Goal: Communication & Community: Answer question/provide support

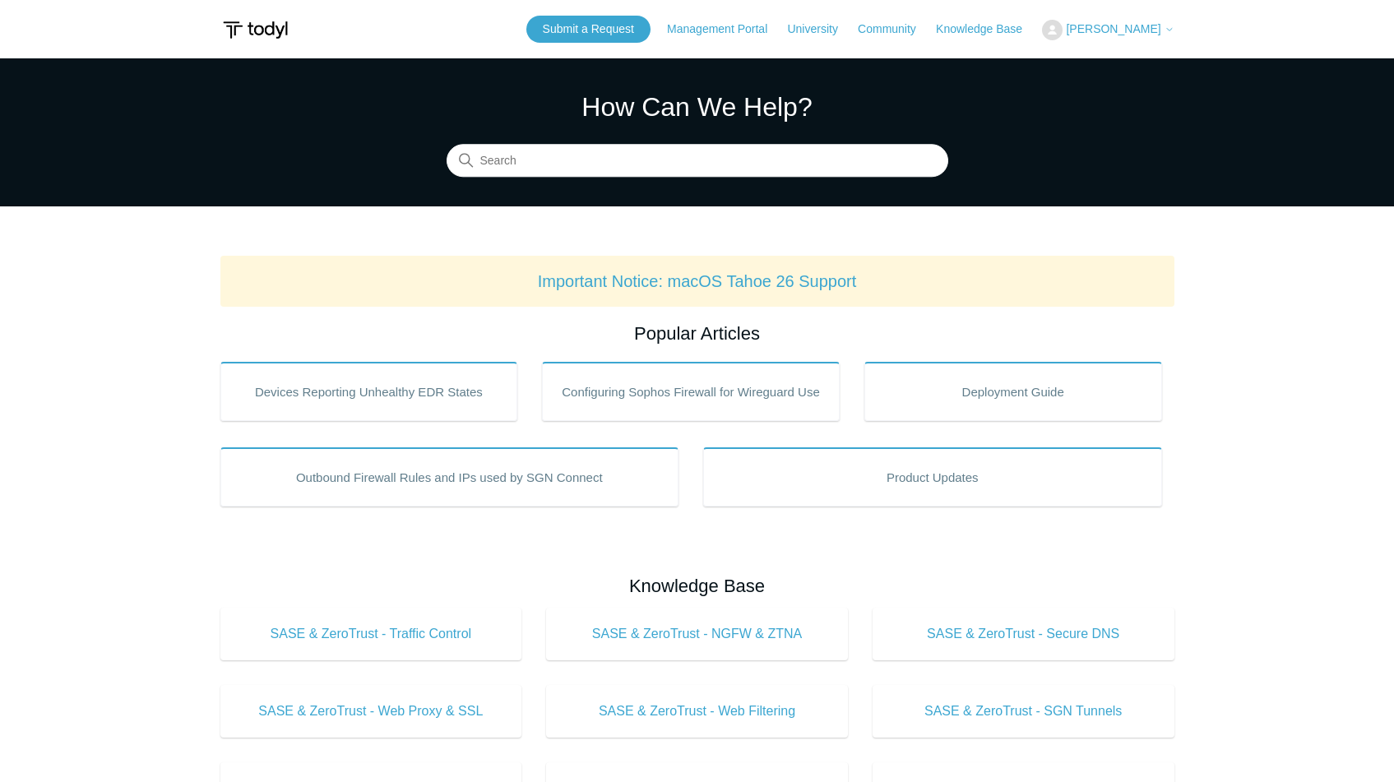
click at [1117, 30] on span "[PERSON_NAME]" at bounding box center [1113, 28] width 95 height 13
click at [1101, 73] on link "My Support Requests" at bounding box center [1123, 64] width 160 height 29
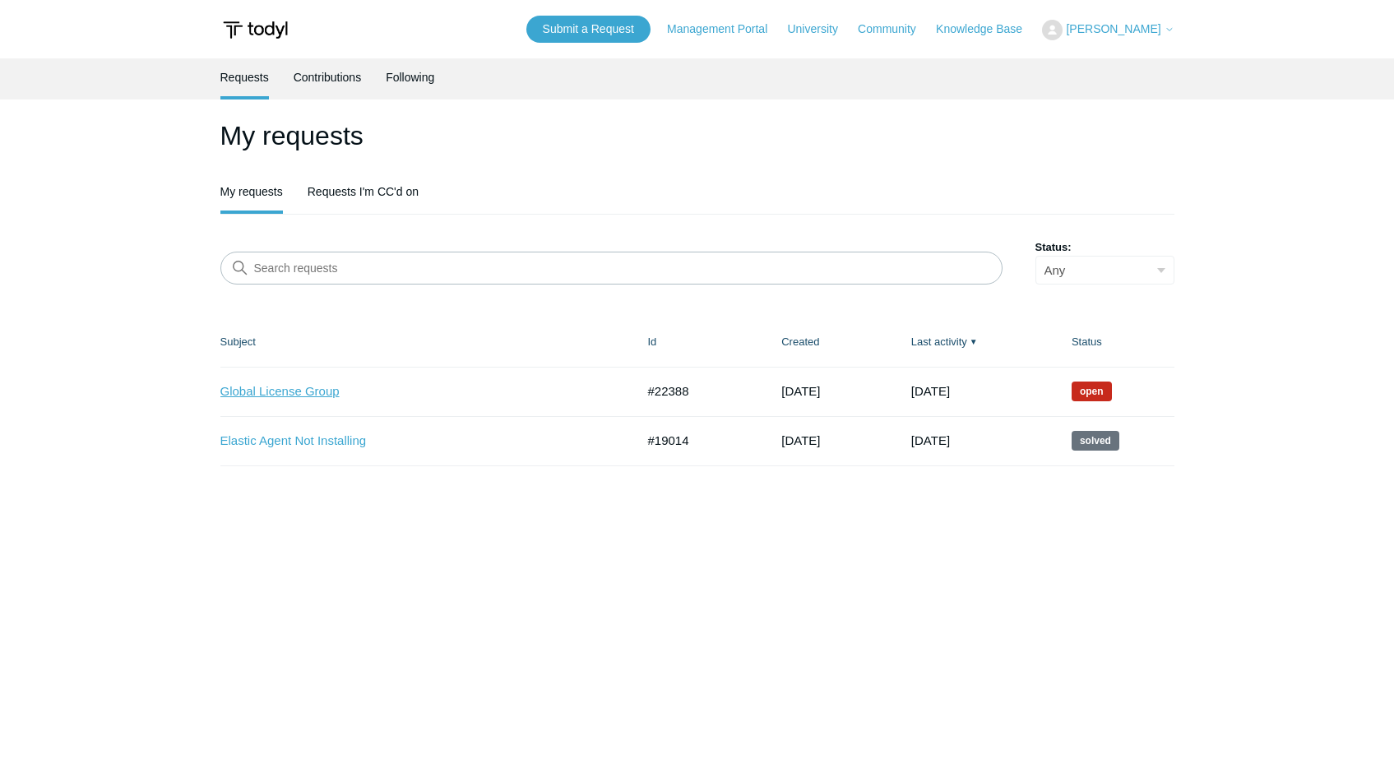
click at [266, 398] on link "Global License Group" at bounding box center [415, 391] width 391 height 19
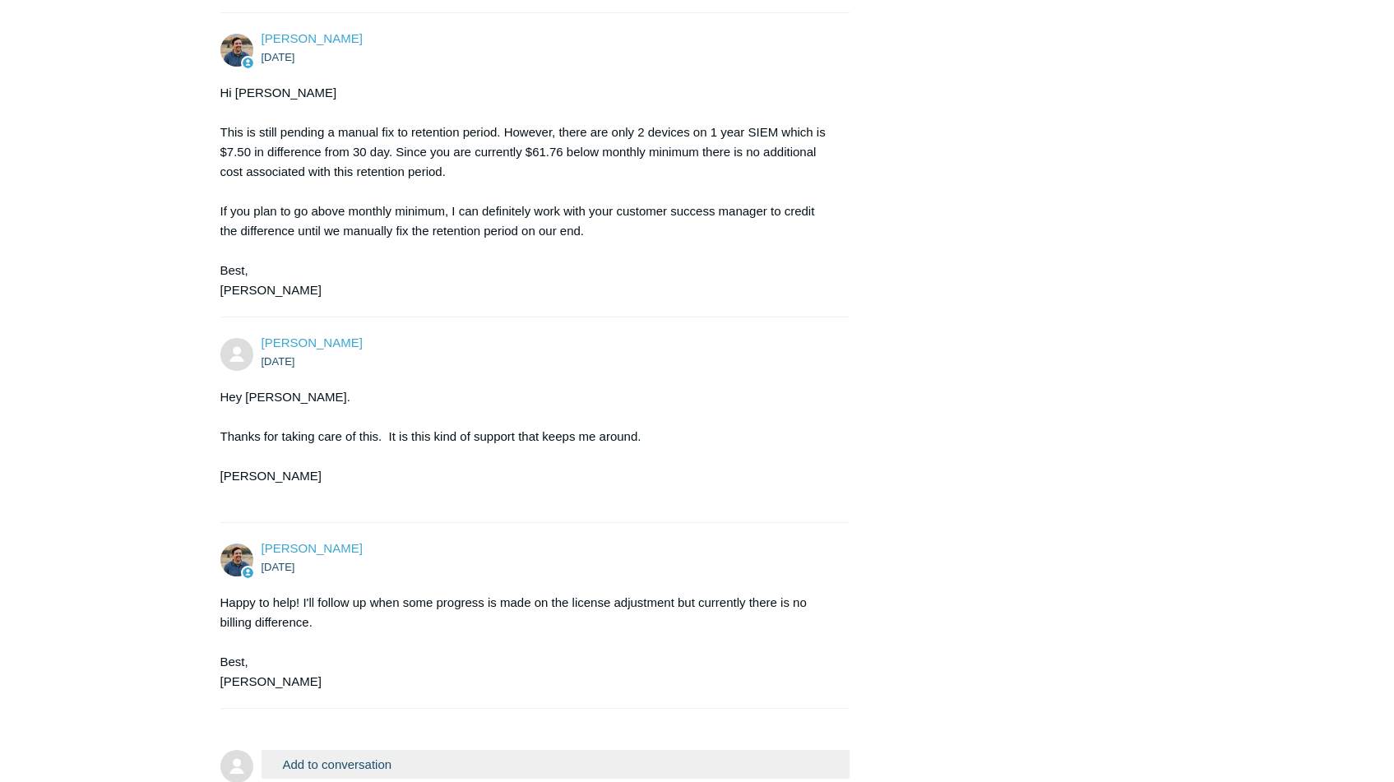
scroll to position [1504, 0]
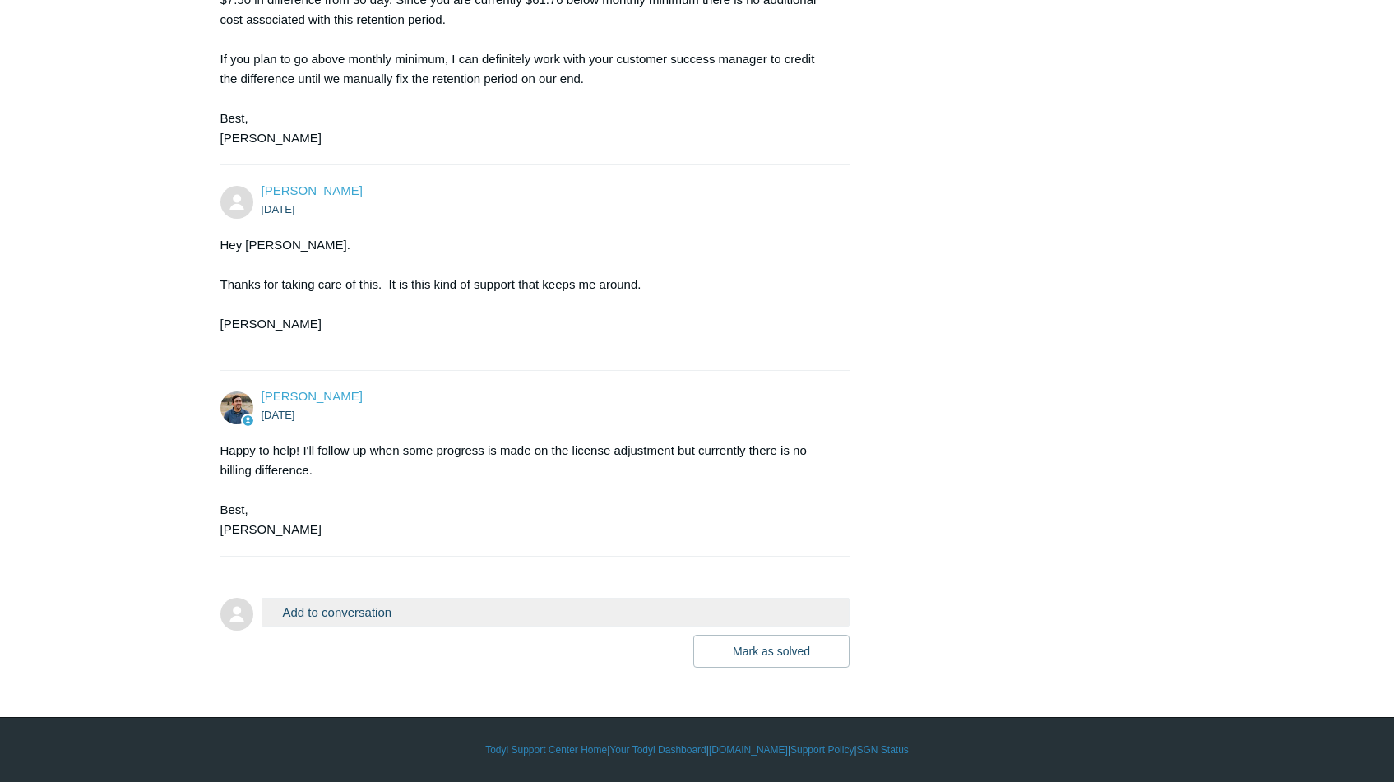
click at [337, 609] on button "Add to conversation" at bounding box center [556, 612] width 589 height 29
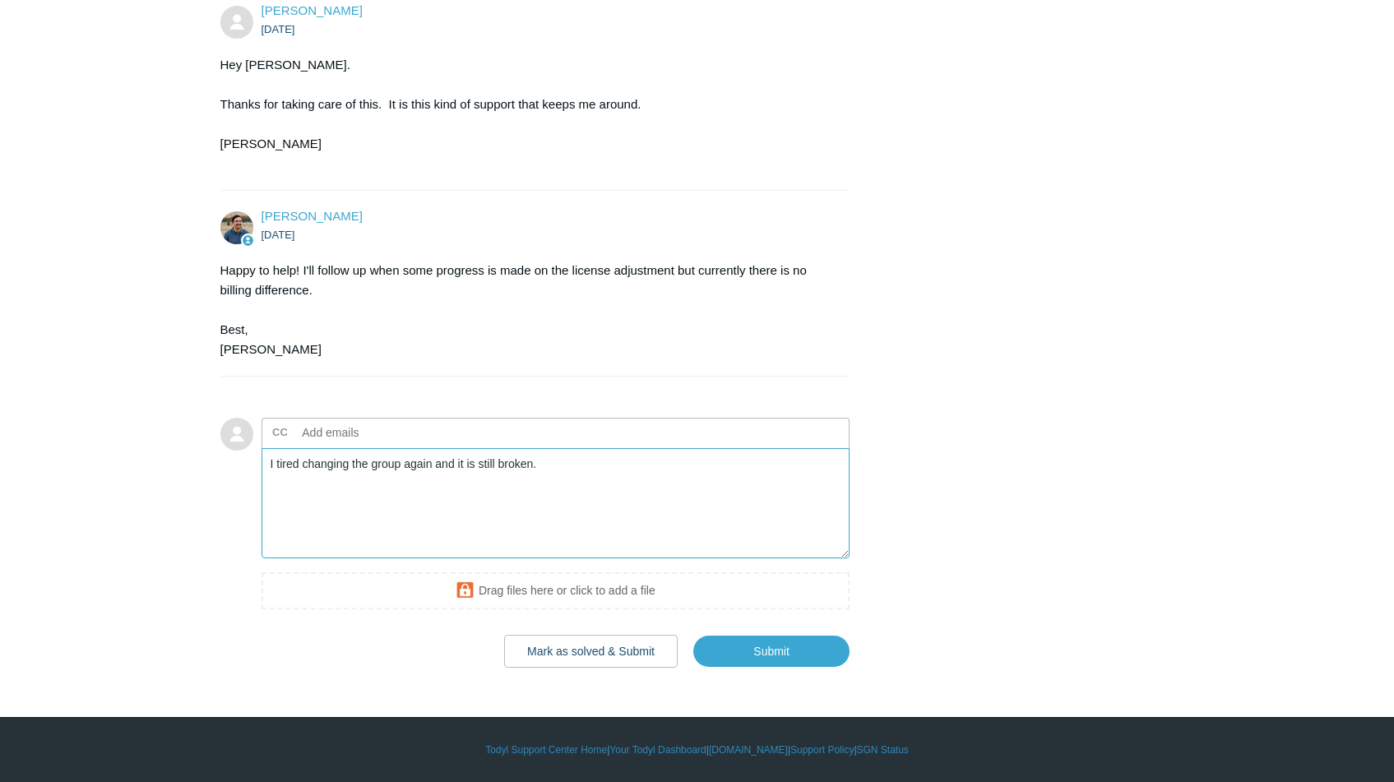
scroll to position [1683, 0]
type textarea "I tired changing the group again and it is still broken."
click at [757, 659] on input "Submit" at bounding box center [771, 651] width 156 height 33
